Goal: Information Seeking & Learning: Learn about a topic

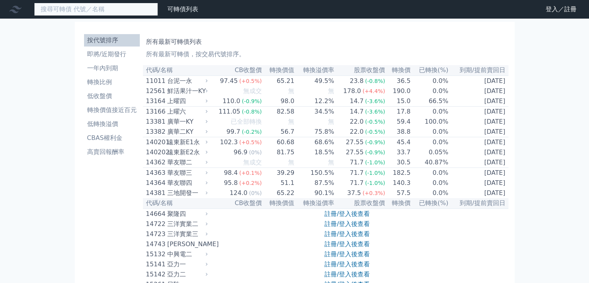
click at [127, 8] on input at bounding box center [96, 9] width 124 height 13
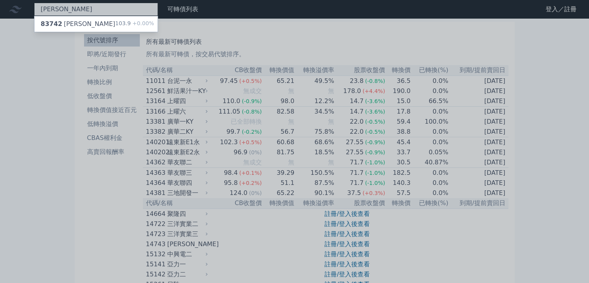
type input "[PERSON_NAME]"
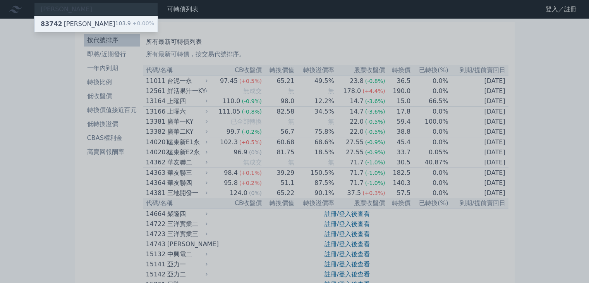
click at [71, 22] on div "83742 [PERSON_NAME]" at bounding box center [78, 23] width 75 height 9
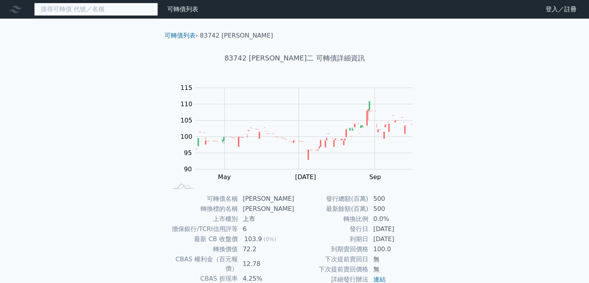
click at [111, 9] on input at bounding box center [96, 9] width 124 height 13
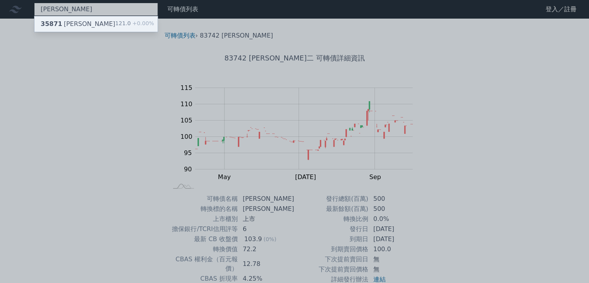
type input "[PERSON_NAME]"
click at [108, 20] on div "35871 [PERSON_NAME]一 121.0 +0.00%" at bounding box center [95, 23] width 123 height 15
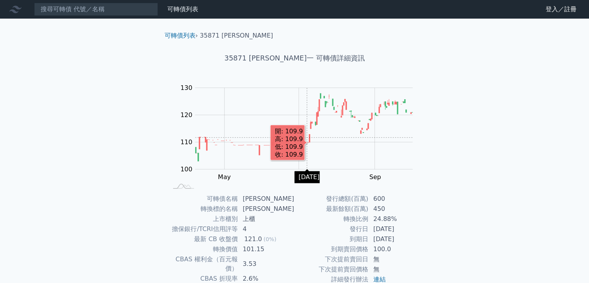
scroll to position [76, 0]
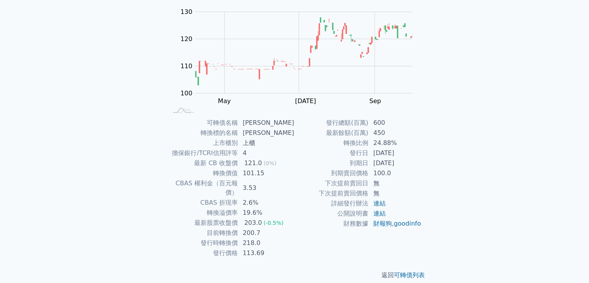
click at [535, 182] on div "可轉債列表 財務數據 可轉債列表 財務數據 登入／註冊 登入／註冊 可轉債列表 › 35871 [PERSON_NAME] 35871 [PERSON_NAM…" at bounding box center [294, 108] width 589 height 368
